Goal: Task Accomplishment & Management: Use online tool/utility

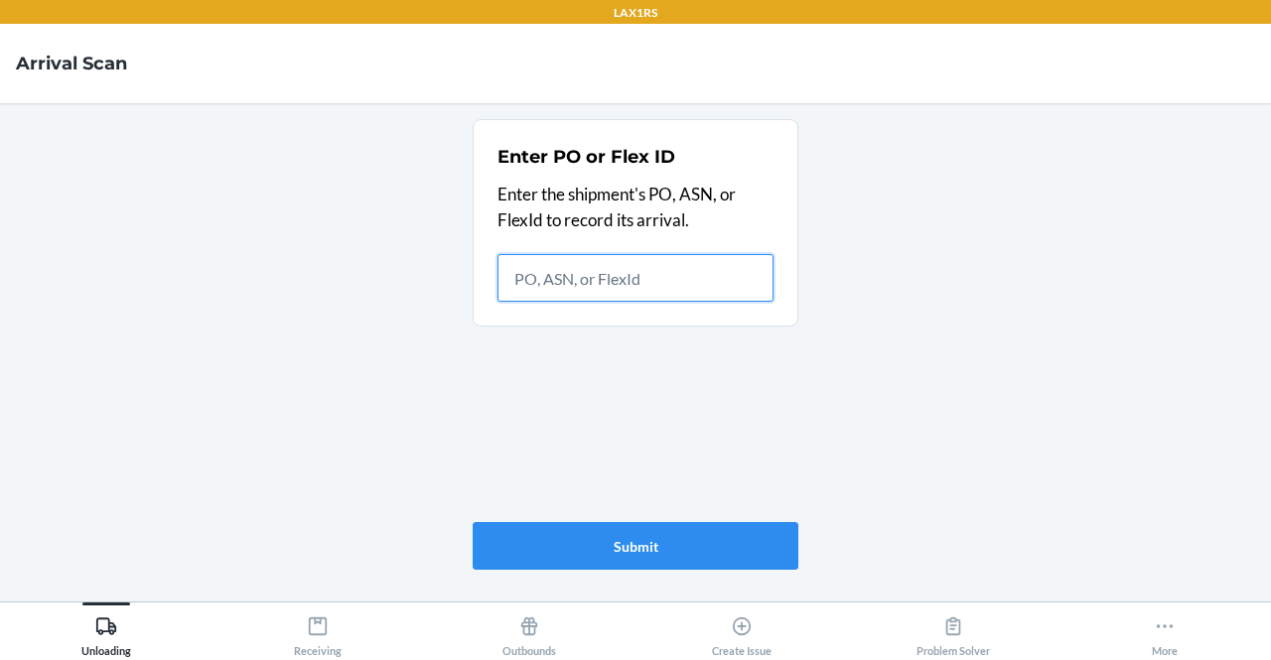
click at [1118, 607] on button "More" at bounding box center [1166, 630] width 212 height 55
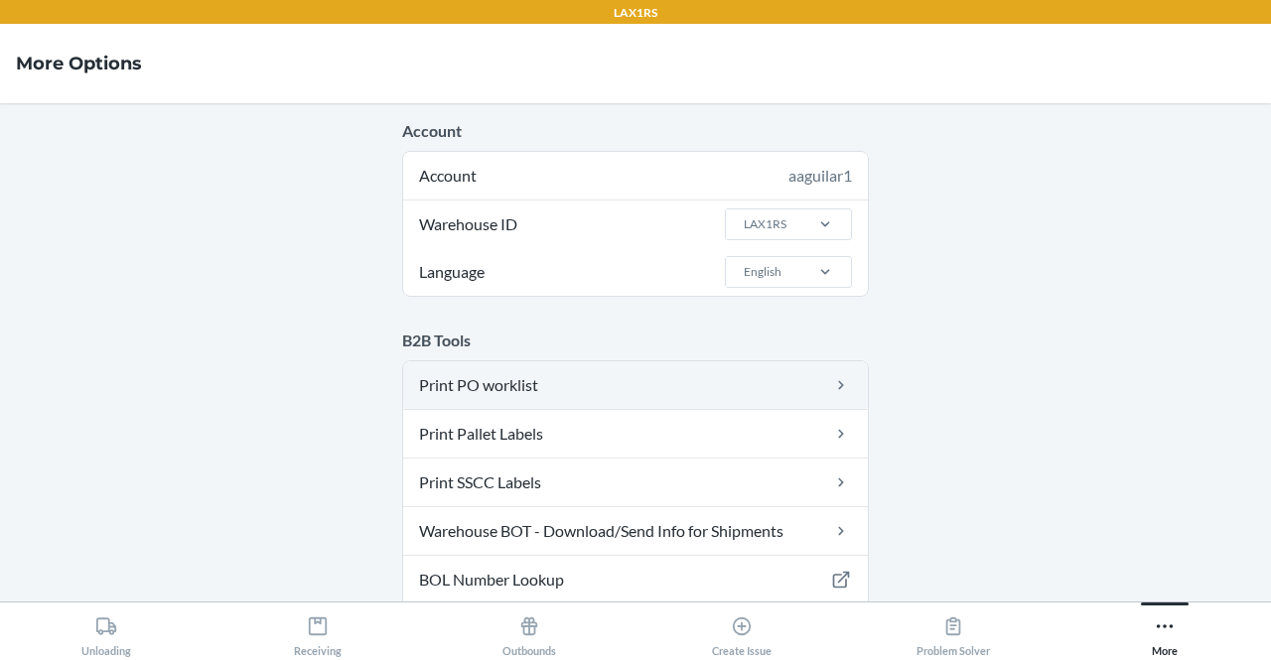
click at [706, 386] on link "Print PO worklist" at bounding box center [635, 385] width 465 height 48
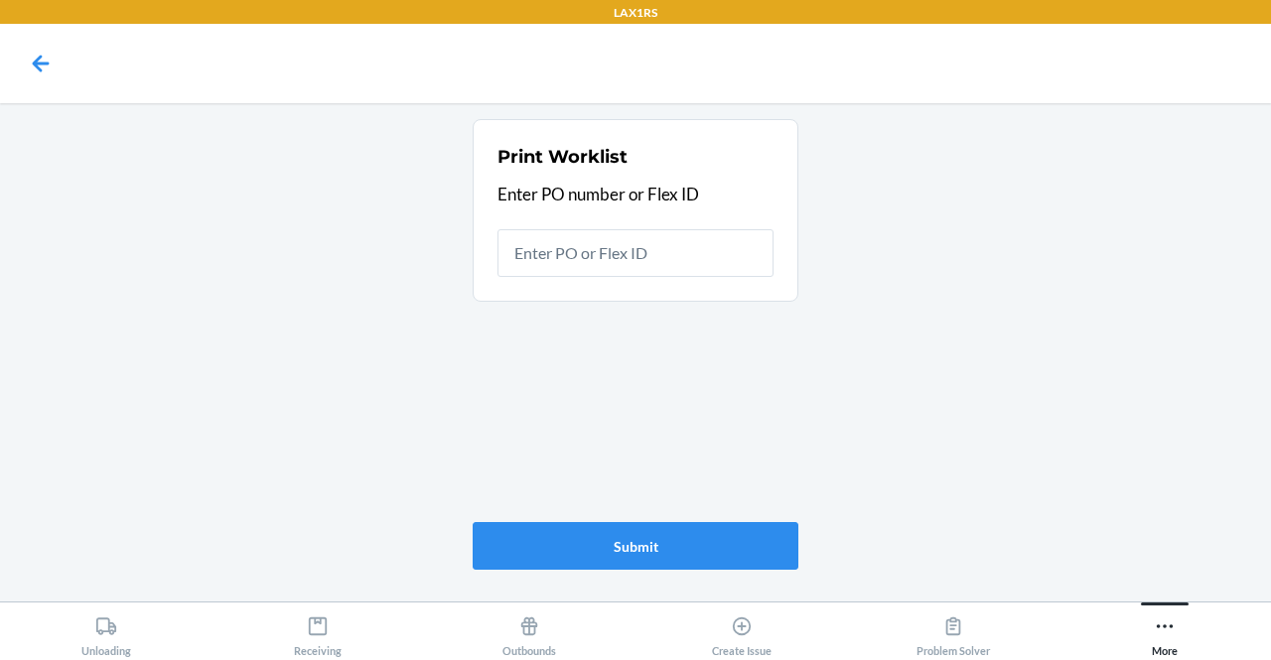
type input "9442345"
